Goal: Task Accomplishment & Management: Manage account settings

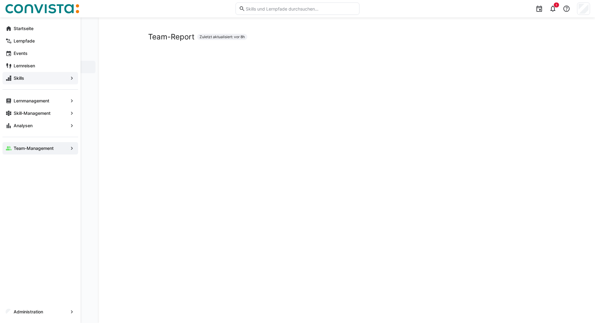
click at [0, 0] on app-navigation-label "Skills" at bounding box center [0, 0] width 0 height 0
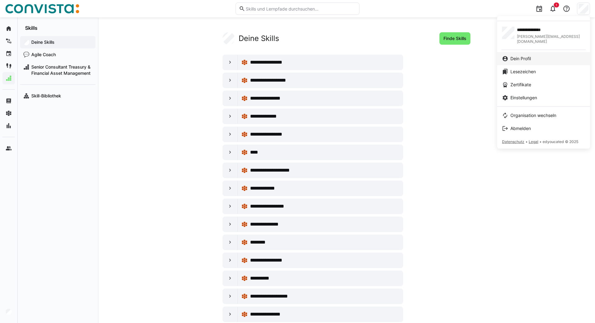
click at [524, 55] on span "Dein Profil" at bounding box center [521, 58] width 20 height 6
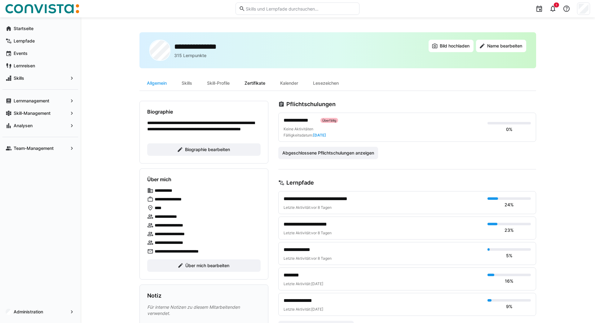
click at [255, 81] on div "Zertifikate" at bounding box center [255, 83] width 36 height 15
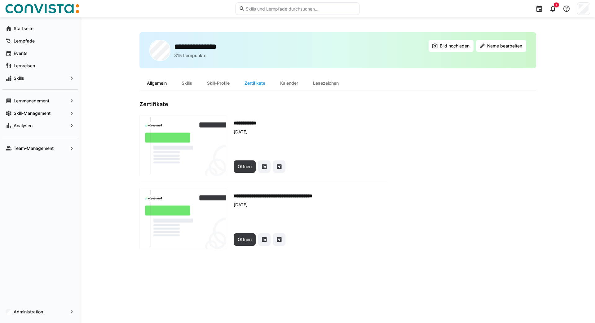
click at [157, 83] on div "Allgemein" at bounding box center [156, 83] width 35 height 15
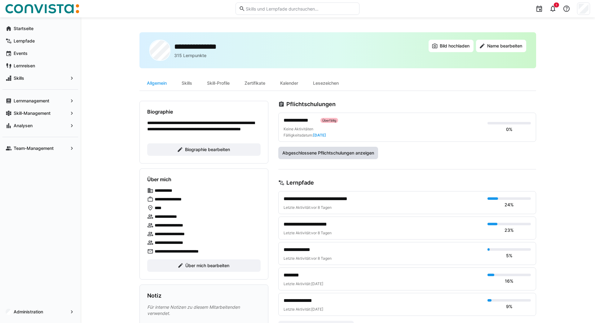
click at [329, 151] on span "Abgeschlossene Pflichtschulungen anzeigen" at bounding box center [328, 153] width 94 height 6
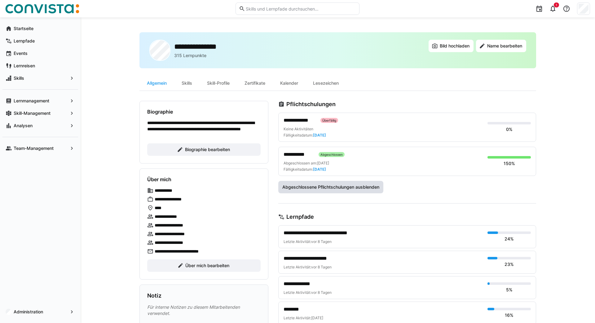
click at [325, 184] on span "Abgeschlossene Pflichtschulungen ausblenden" at bounding box center [330, 187] width 99 height 6
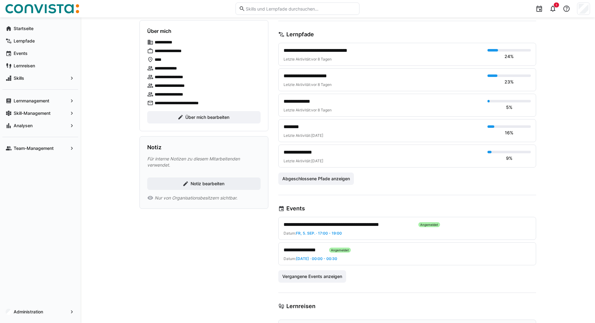
scroll to position [154, 0]
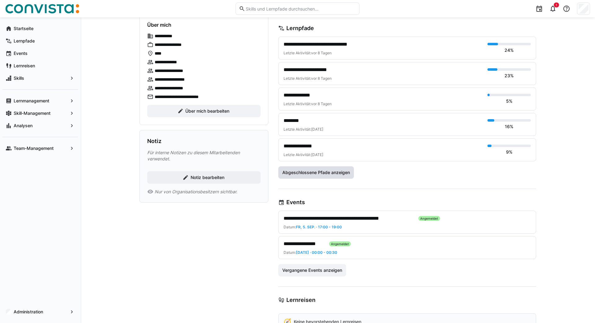
click at [316, 172] on span "Abgeschlossene Pfade anzeigen" at bounding box center [315, 172] width 69 height 6
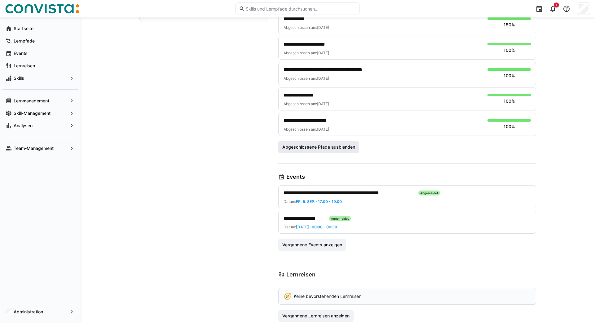
scroll to position [349, 0]
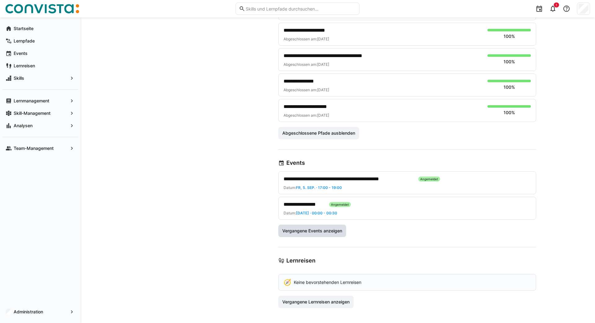
click at [331, 230] on span "Vergangene Events anzeigen" at bounding box center [312, 231] width 62 height 6
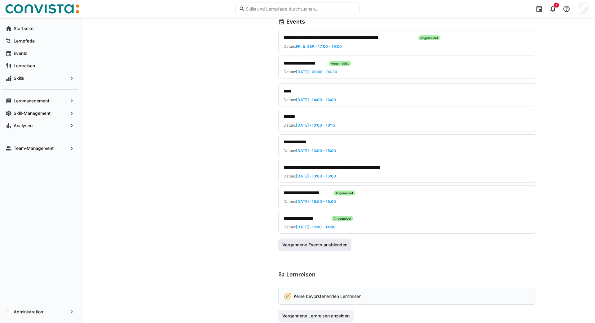
scroll to position [491, 0]
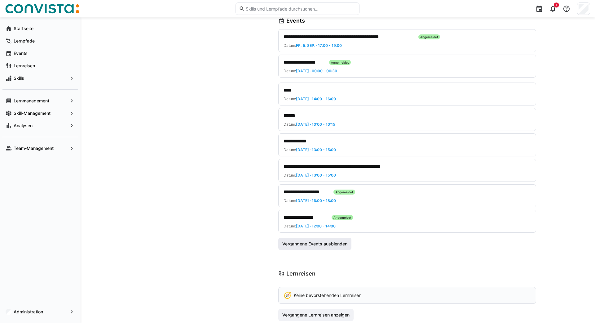
click at [292, 244] on span "Vergangene Events ausblenden" at bounding box center [314, 244] width 67 height 6
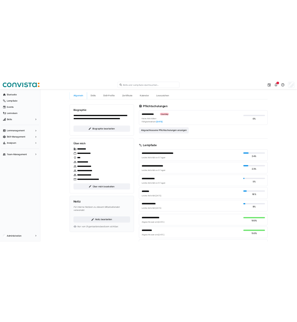
scroll to position [0, 0]
